Goal: Task Accomplishment & Management: Use online tool/utility

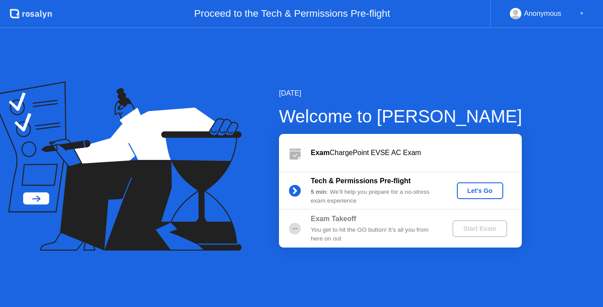
click at [481, 190] on div "Let's Go" at bounding box center [479, 190] width 39 height 7
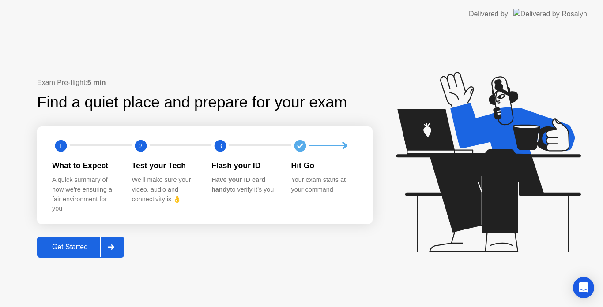
click at [105, 250] on div at bounding box center [110, 247] width 21 height 20
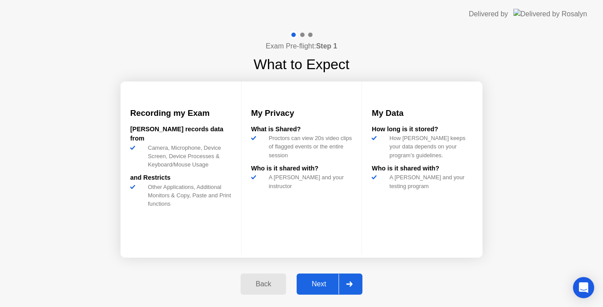
click at [347, 282] on icon at bounding box center [349, 284] width 7 height 5
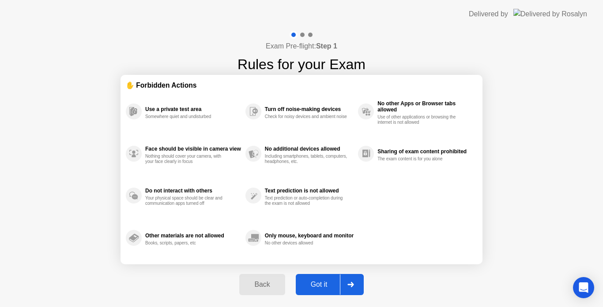
click at [347, 282] on div at bounding box center [350, 285] width 21 height 20
select select "Available cameras"
select select "Available speakers"
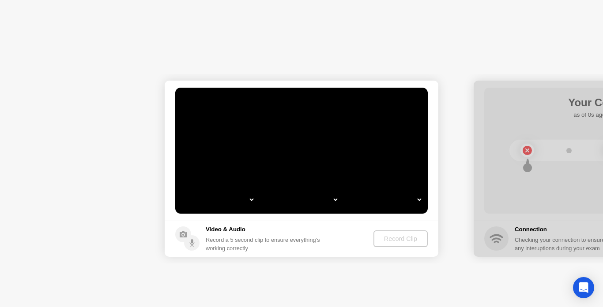
select select "*"
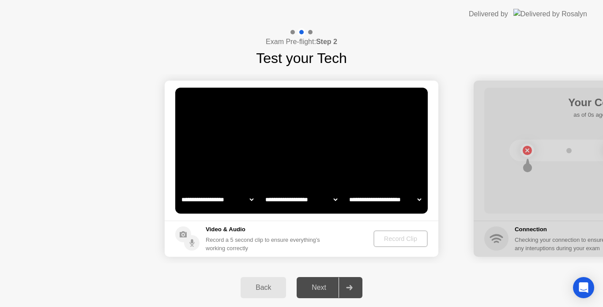
select select "*"
select select "**********"
select select "*******"
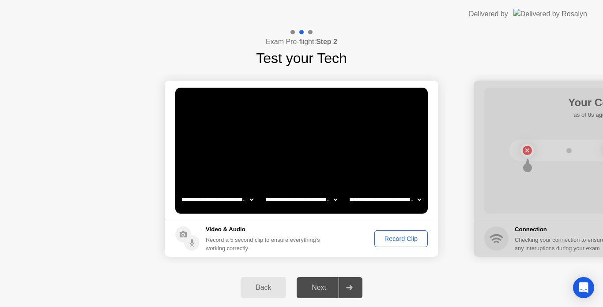
click at [388, 237] on div "Record Clip" at bounding box center [400, 239] width 47 height 7
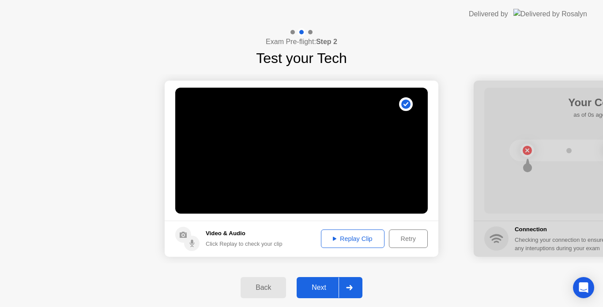
click at [325, 280] on button "Next" at bounding box center [329, 287] width 66 height 21
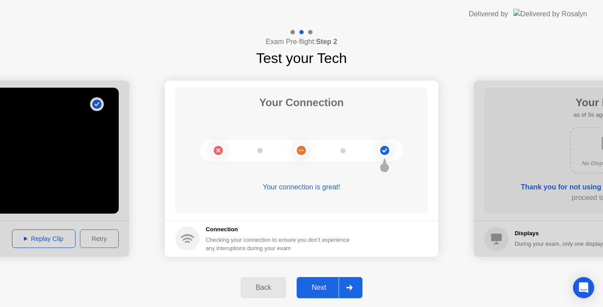
click at [325, 280] on button "Next" at bounding box center [329, 287] width 66 height 21
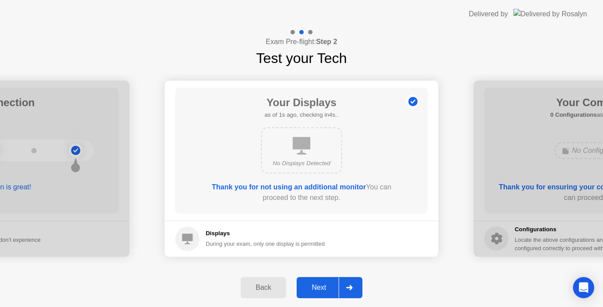
click at [325, 280] on button "Next" at bounding box center [329, 287] width 66 height 21
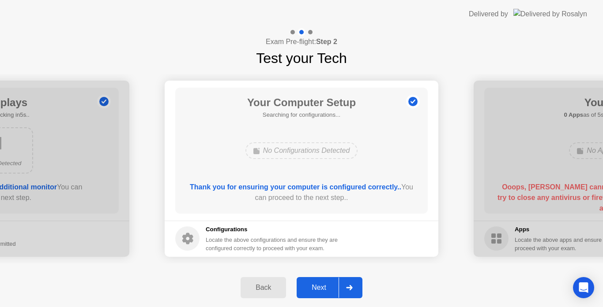
click at [325, 280] on button "Next" at bounding box center [329, 287] width 66 height 21
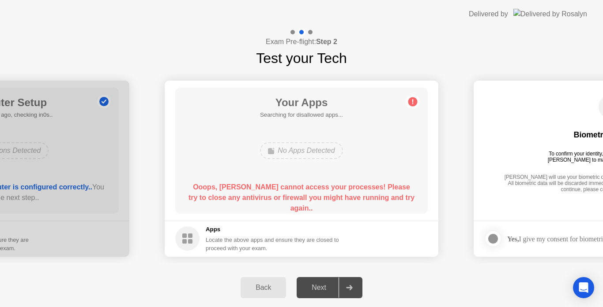
click at [406, 287] on div "Back Next" at bounding box center [301, 288] width 603 height 39
click at [349, 286] on icon at bounding box center [349, 287] width 7 height 5
click at [323, 285] on div "Next" at bounding box center [318, 288] width 39 height 8
click at [348, 284] on div at bounding box center [348, 288] width 21 height 20
click at [319, 286] on div "Next" at bounding box center [318, 288] width 39 height 8
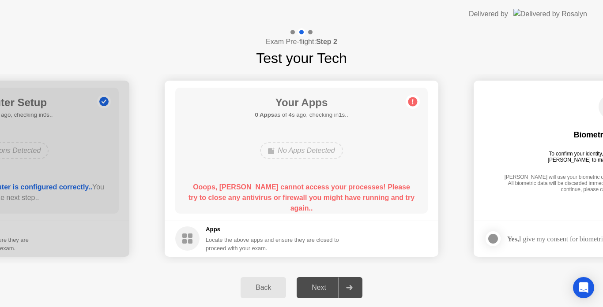
click at [413, 102] on circle at bounding box center [412, 101] width 9 height 9
